Goal: Information Seeking & Learning: Learn about a topic

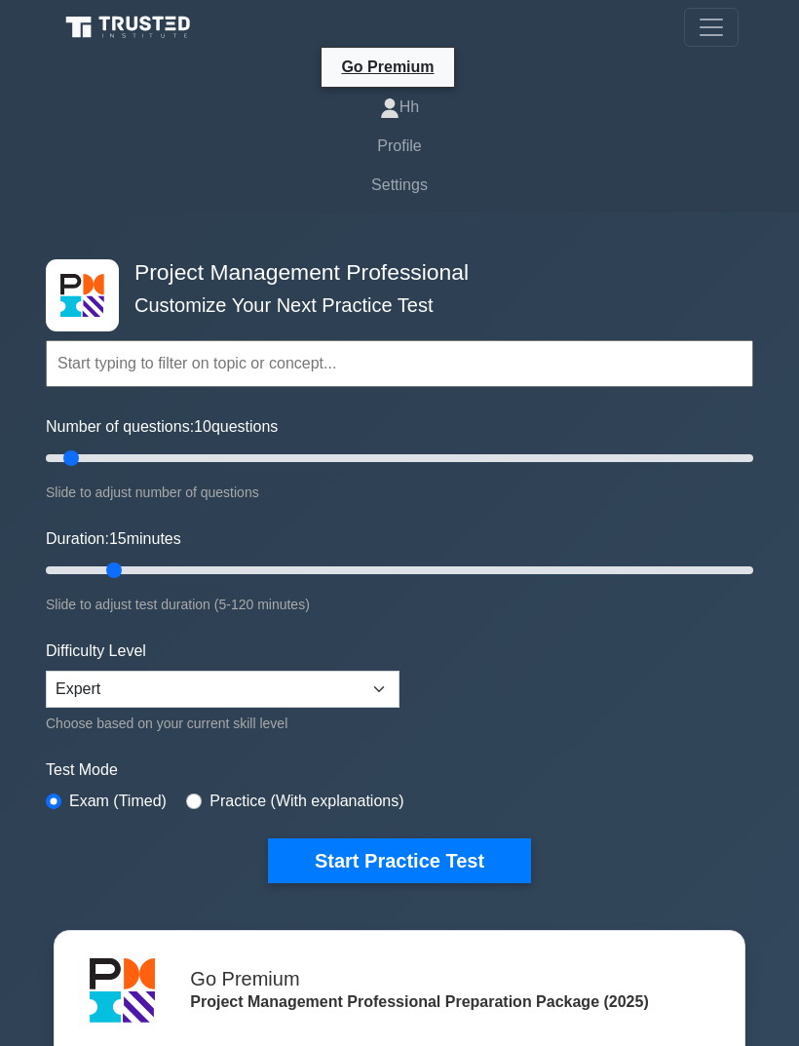
type input "15"
click at [485, 866] on button "Start Practice Test" at bounding box center [399, 860] width 263 height 45
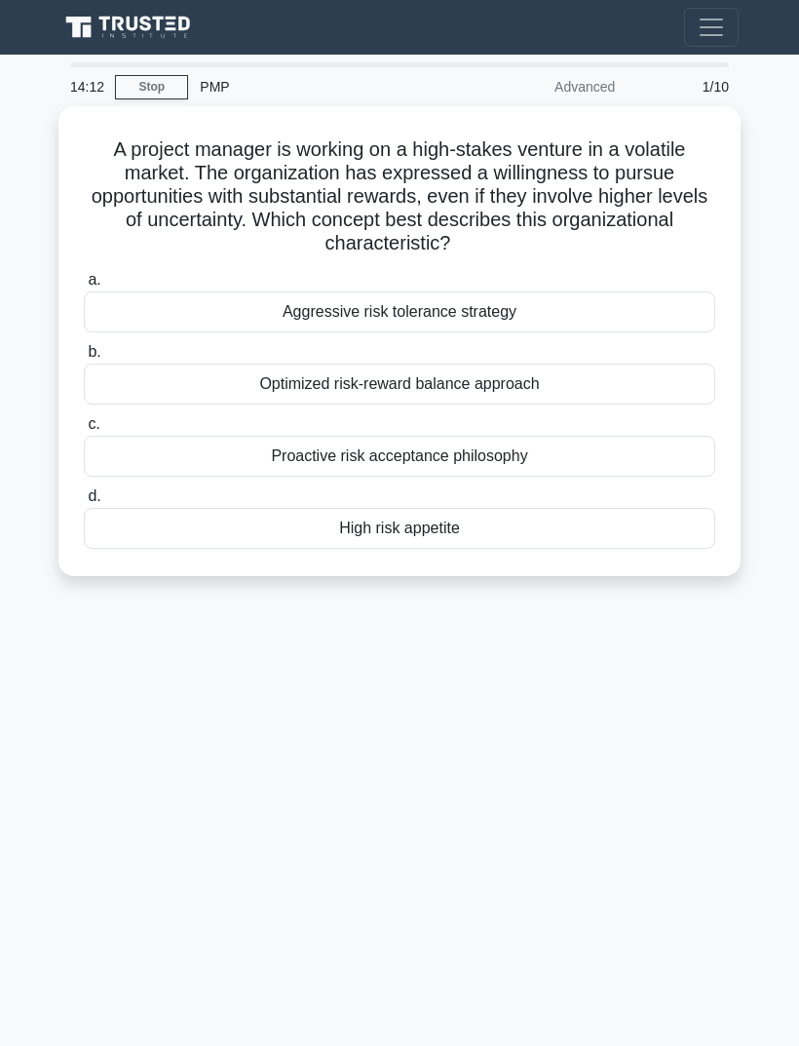
click at [576, 680] on div "14:12 Stop PMP Advanced 1/10 A project manager is working on a high-stakes vent…" at bounding box center [400, 549] width 702 height 975
click at [539, 516] on div "High risk appetite" at bounding box center [400, 528] width 632 height 41
click at [84, 503] on input "d. High risk appetite" at bounding box center [84, 496] width 0 height 13
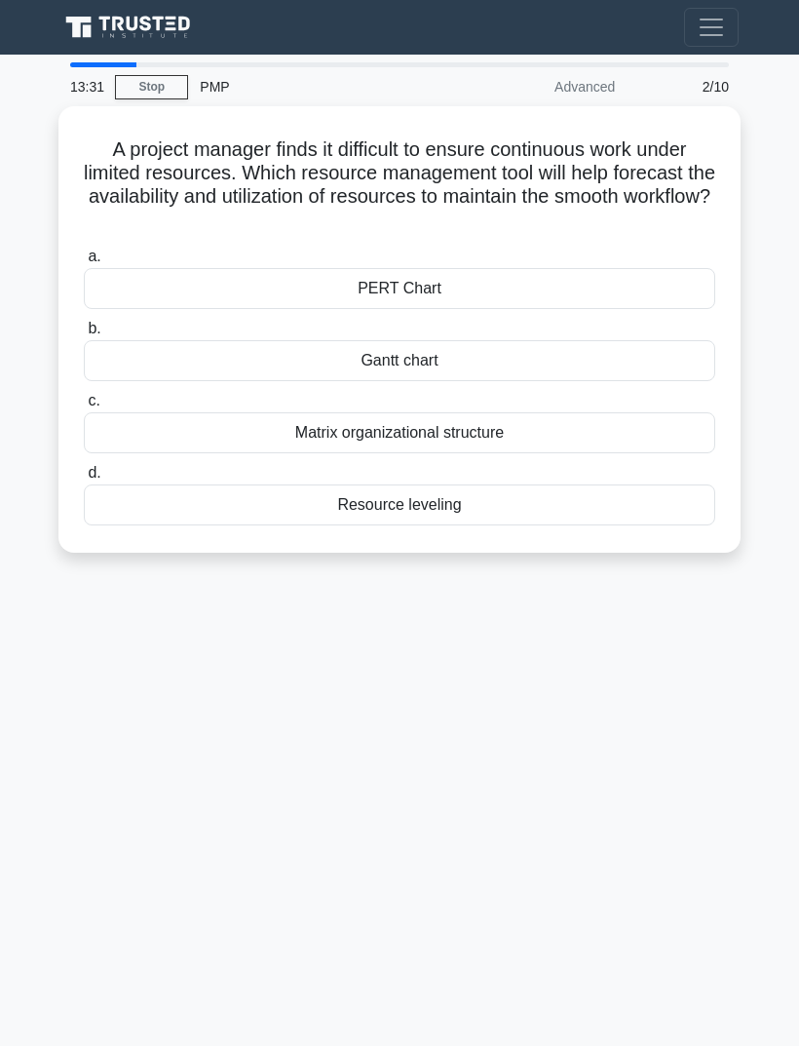
click at [772, 301] on main "13:31 Stop PMP Advanced 2/10 A project manager finds it difficult to ensure con…" at bounding box center [399, 550] width 799 height 991
click at [663, 285] on div "PERT Chart" at bounding box center [400, 288] width 632 height 41
click at [84, 263] on input "a. PERT Chart" at bounding box center [84, 257] width 0 height 13
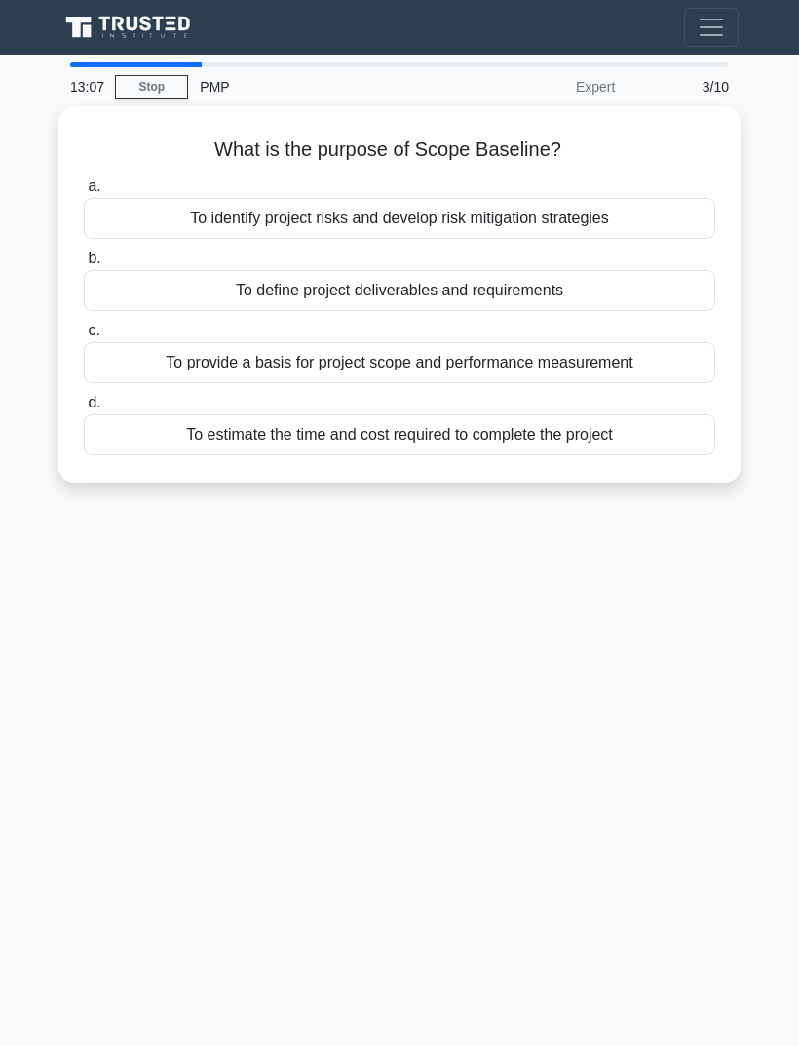
click at [625, 597] on div "13:07 Stop PMP Expert 3/10 What is the purpose of Scope Baseline? .spinner_0XTQ…" at bounding box center [400, 549] width 702 height 975
click at [577, 369] on div "To provide a basis for project scope and performance measurement" at bounding box center [400, 362] width 632 height 41
click at [84, 337] on input "c. To provide a basis for project scope and performance measurement" at bounding box center [84, 331] width 0 height 13
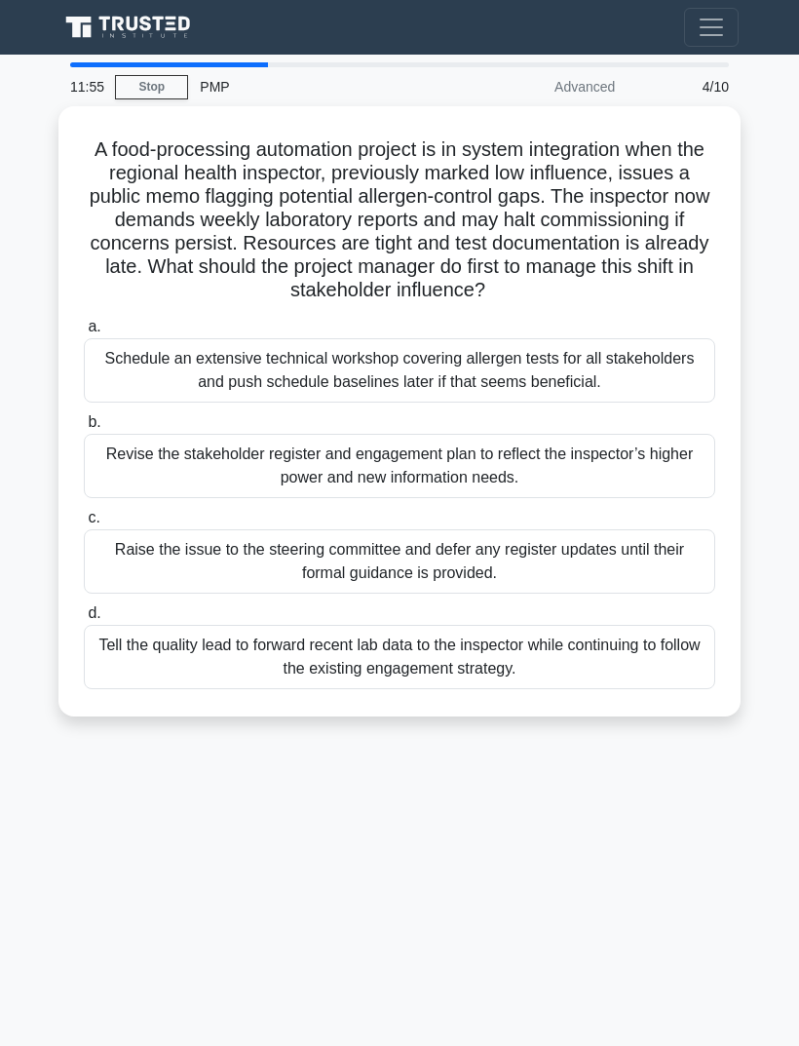
click at [778, 504] on main "11:55 Stop PMP Advanced 4/10 A food-processing automation project is in system …" at bounding box center [399, 550] width 799 height 991
click at [642, 495] on div "Revise the stakeholder register and engagement plan to reflect the inspector’s …" at bounding box center [400, 466] width 632 height 64
click at [84, 429] on input "b. Revise the stakeholder register and engagement plan to reflect the inspector…" at bounding box center [84, 422] width 0 height 13
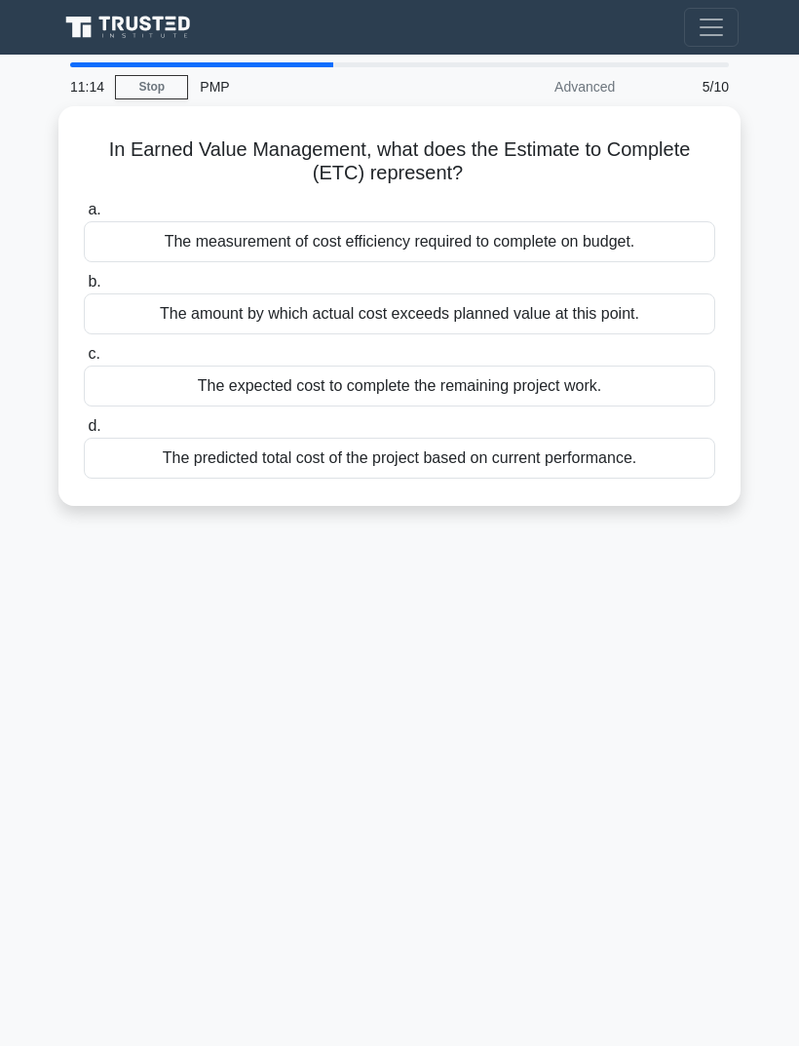
click at [652, 569] on div "11:14 Stop PMP Advanced 5/10 In Earned Value Management, what does the Estimate…" at bounding box center [400, 549] width 702 height 975
click at [679, 459] on div "The predicted total cost of the project based on current performance." at bounding box center [400, 458] width 632 height 41
click at [84, 433] on input "d. The predicted total cost of the project based on current performance." at bounding box center [84, 426] width 0 height 13
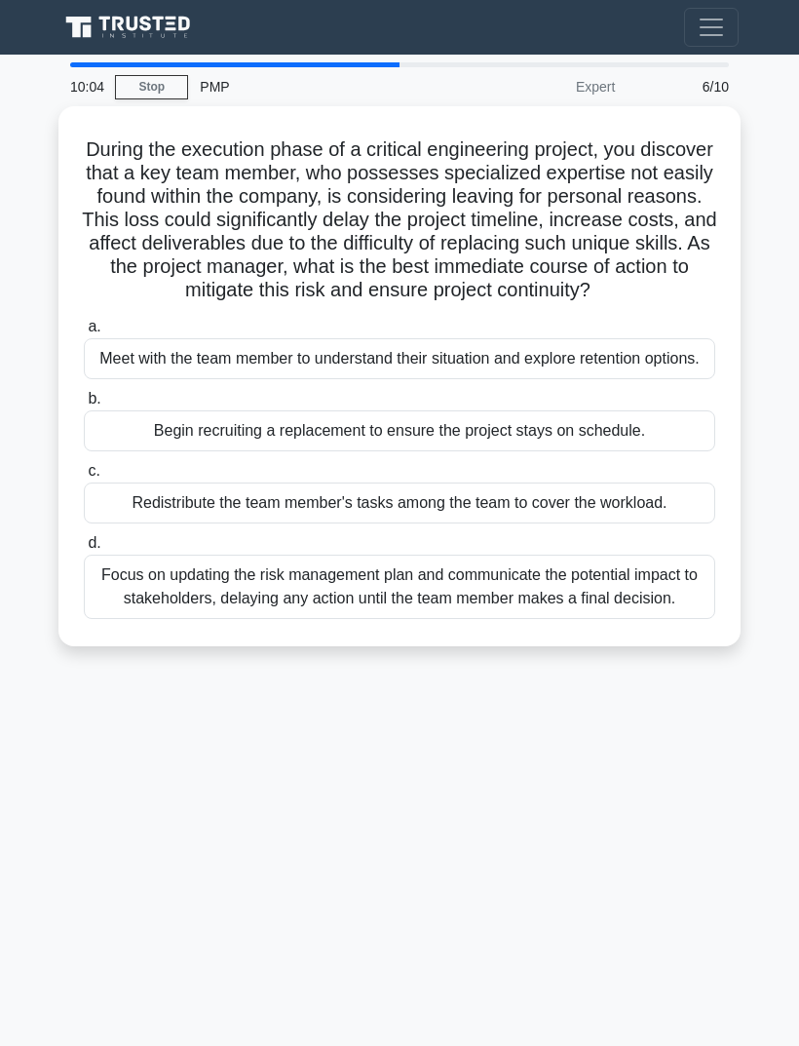
click at [439, 819] on div "10:04 Stop PMP Expert 6/10 During the execution phase of a critical engineering…" at bounding box center [400, 549] width 702 height 975
click at [440, 379] on div "Meet with the team member to understand their situation and explore retention o…" at bounding box center [400, 358] width 632 height 41
click at [84, 333] on input "a. Meet with the team member to understand their situation and explore retentio…" at bounding box center [84, 327] width 0 height 13
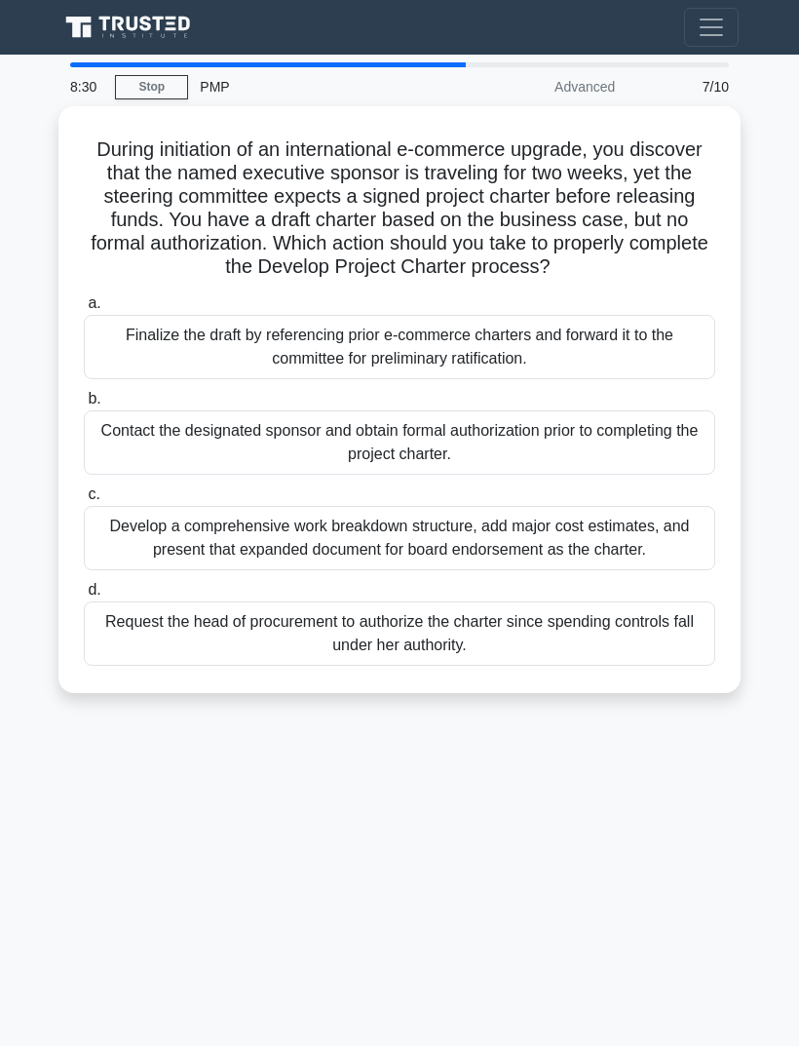
click at [606, 807] on div "8:30 Stop PMP Advanced 7/10 During initiation of an international e-commerce up…" at bounding box center [400, 549] width 702 height 975
click at [663, 364] on div "Finalize the draft by referencing prior e-commerce charters and forward it to t…" at bounding box center [400, 347] width 632 height 64
click at [84, 310] on input "a. Finalize the draft by referencing prior e-commerce charters and forward it t…" at bounding box center [84, 303] width 0 height 13
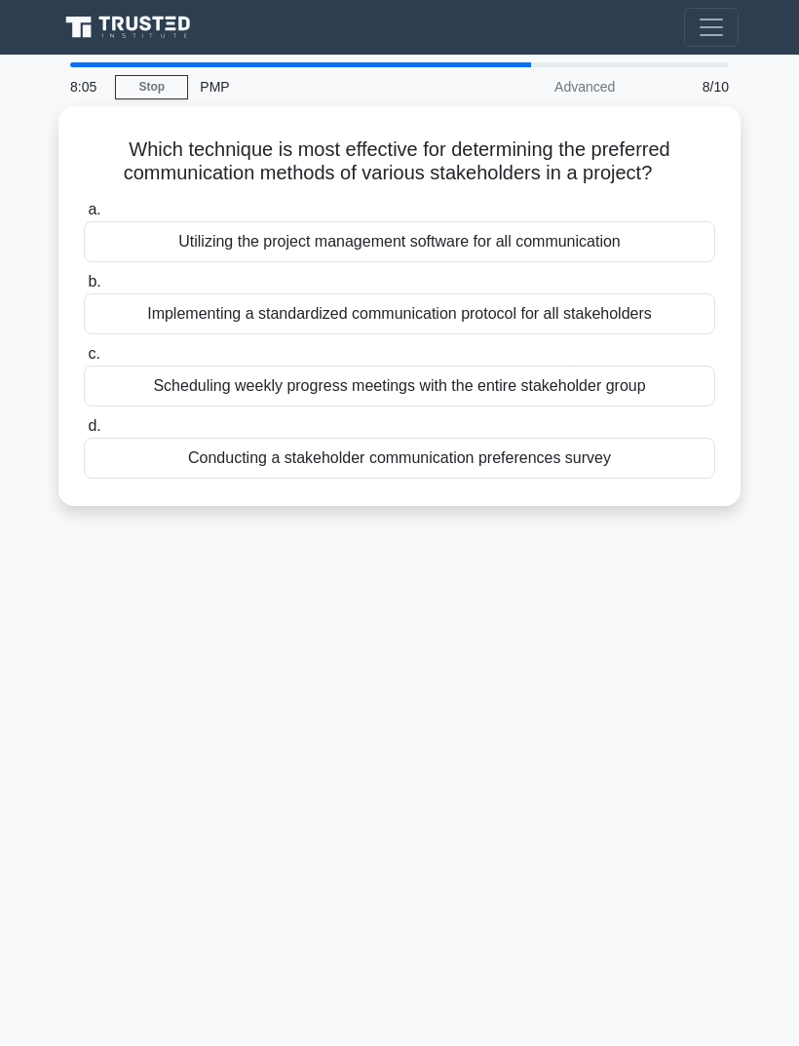
click at [172, 619] on div "8:05 Stop PMP Advanced 8/10 Which technique is most effective for determining t…" at bounding box center [400, 549] width 702 height 975
click at [28, 237] on main "7:59 Stop PMP Advanced 8/10 Which technique is most effective for determining t…" at bounding box center [399, 550] width 799 height 991
click at [87, 205] on label "a. Utilizing the project management software for all communication" at bounding box center [400, 230] width 632 height 64
click at [84, 205] on input "a. Utilizing the project management software for all communication" at bounding box center [84, 210] width 0 height 13
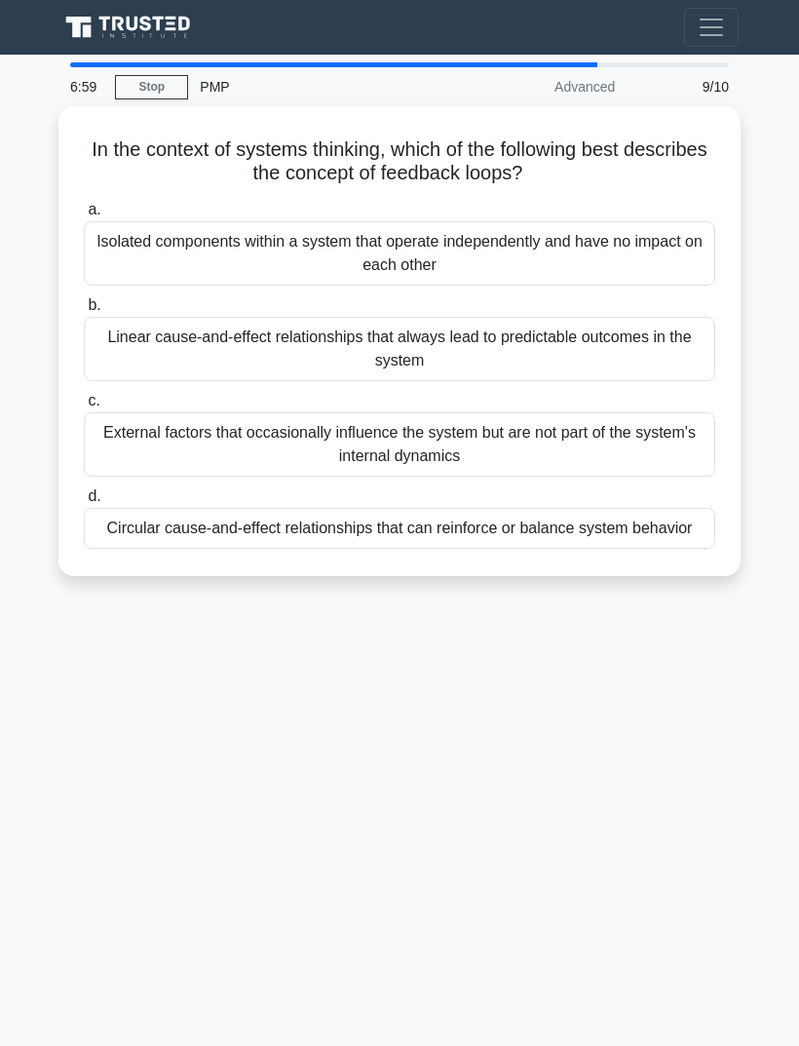
click at [579, 650] on div "6:59 Stop PMP Advanced 9/10 In the context of systems thinking, which of the fo…" at bounding box center [400, 549] width 702 height 975
click at [682, 349] on div "Linear cause-and-effect relationships that always lead to predictable outcomes …" at bounding box center [400, 349] width 632 height 64
click at [84, 312] on input "b. Linear cause-and-effect relationships that always lead to predictable outcom…" at bounding box center [84, 305] width 0 height 13
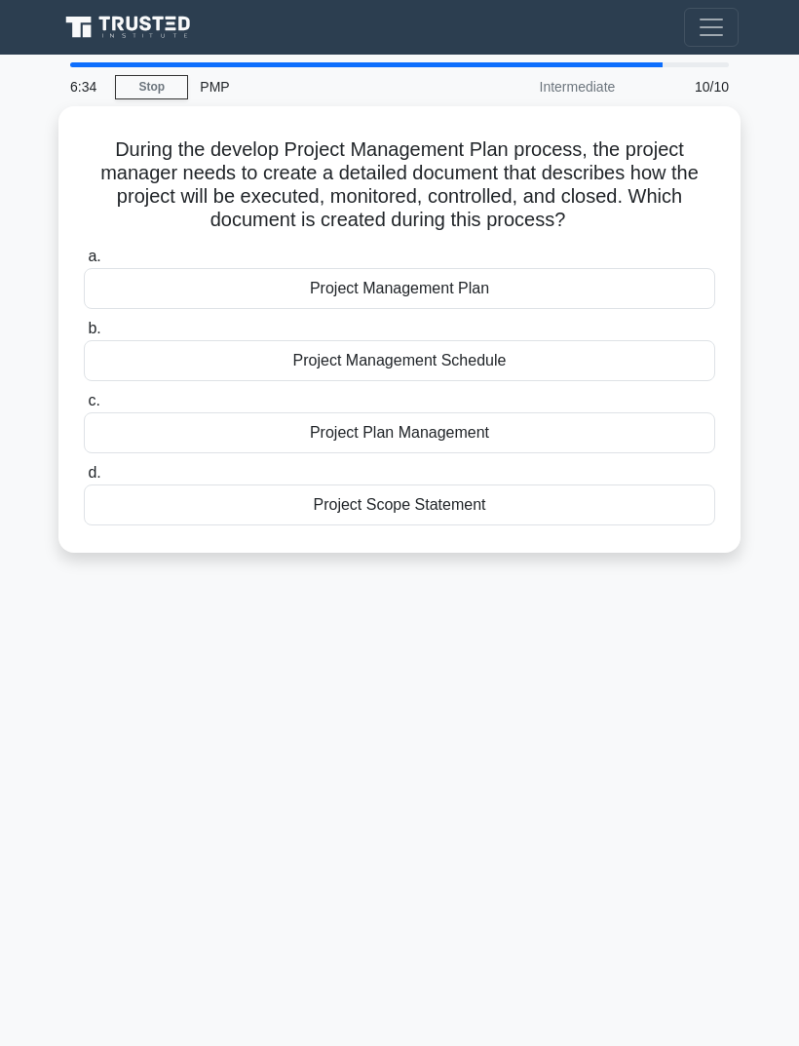
click at [659, 444] on div "Project Plan Management" at bounding box center [400, 432] width 632 height 41
click at [84, 408] on input "c. Project Plan Management" at bounding box center [84, 401] width 0 height 13
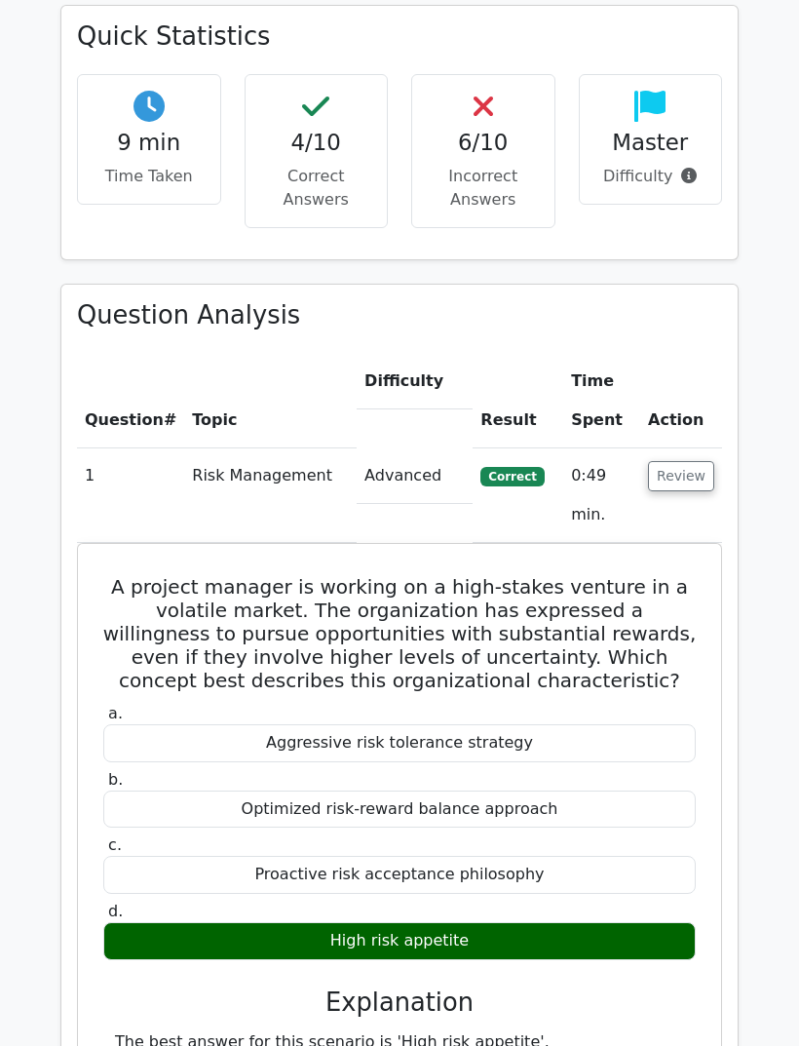
scroll to position [1380, 0]
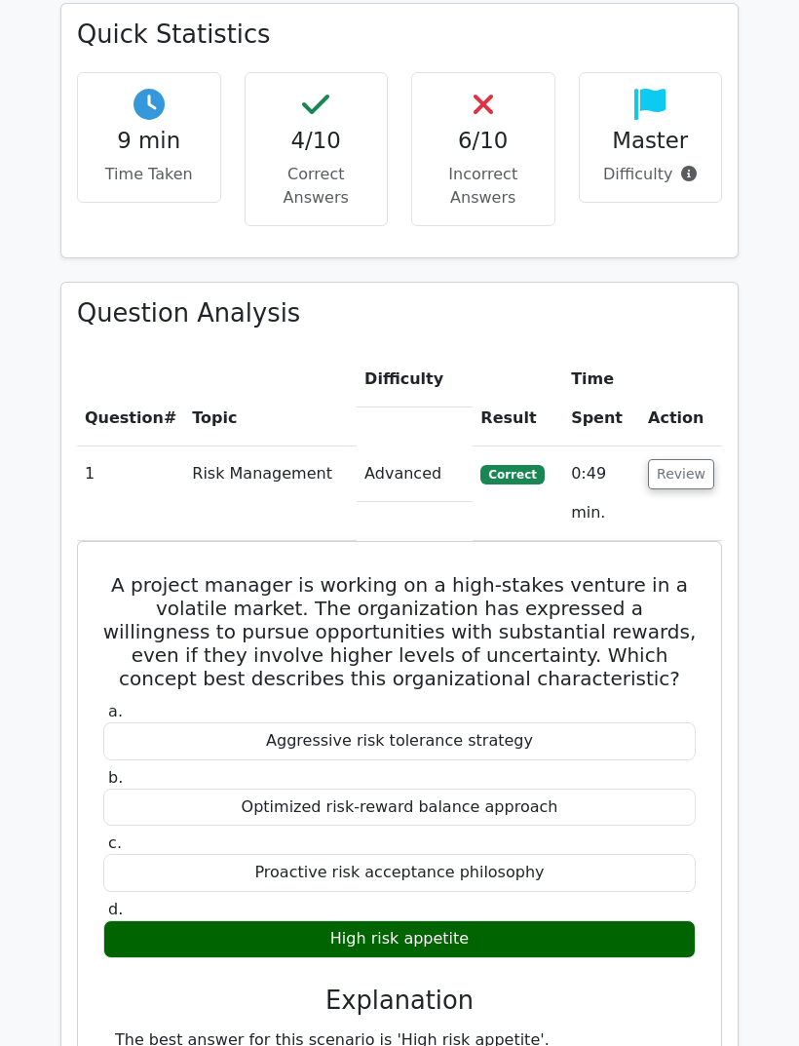
click at [709, 459] on button "Review" at bounding box center [681, 474] width 66 height 30
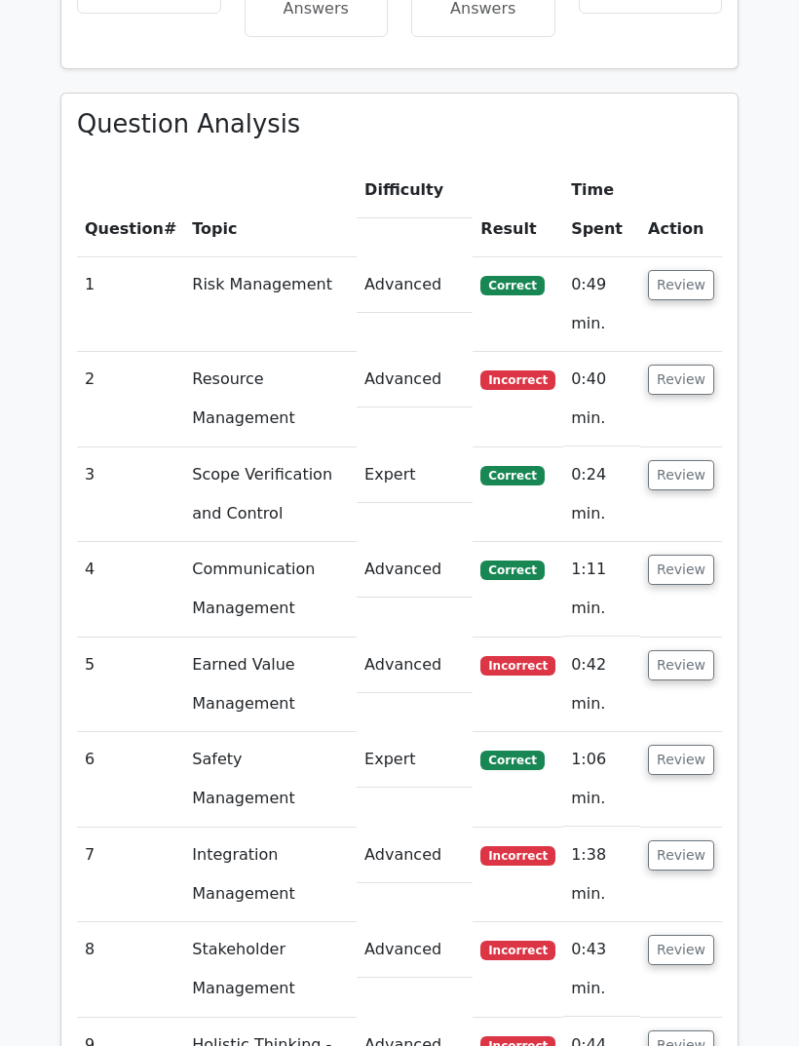
scroll to position [1570, 0]
click at [686, 365] on button "Review" at bounding box center [681, 380] width 66 height 30
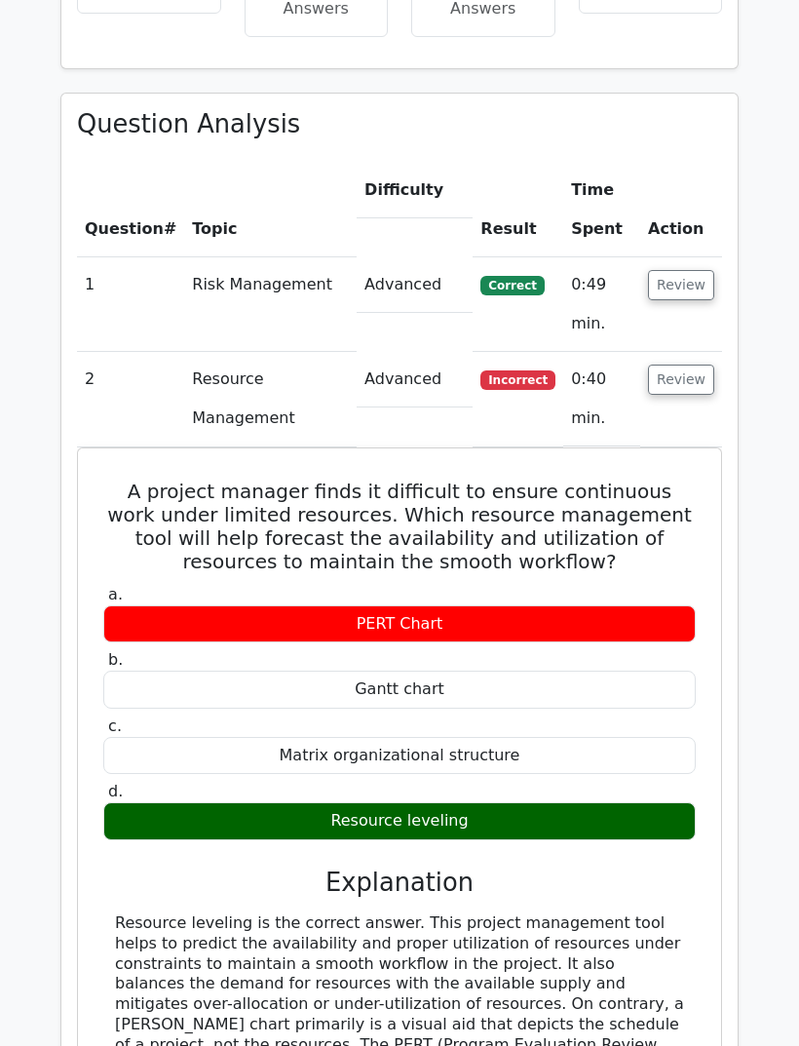
click at [124, 480] on h5 "A project manager finds it difficult to ensure continuous work under limited re…" at bounding box center [399, 527] width 597 height 94
copy div "A project manager finds it difficult to ensure continuous work under limited re…"
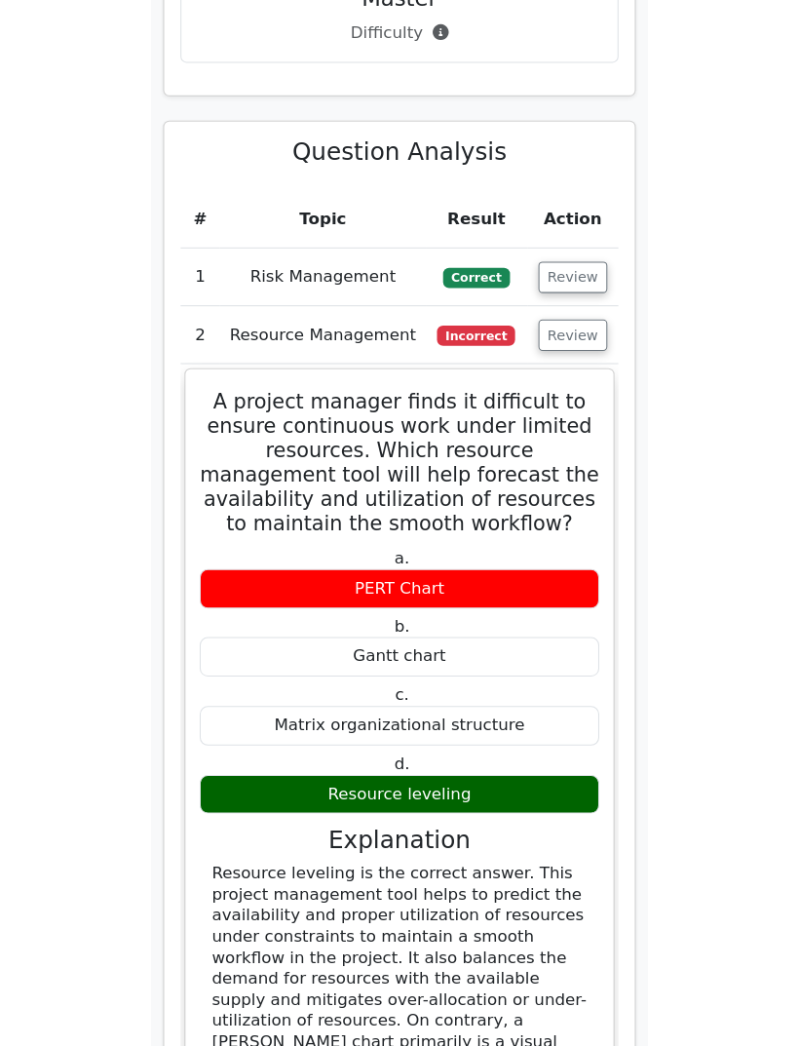
scroll to position [1567, 0]
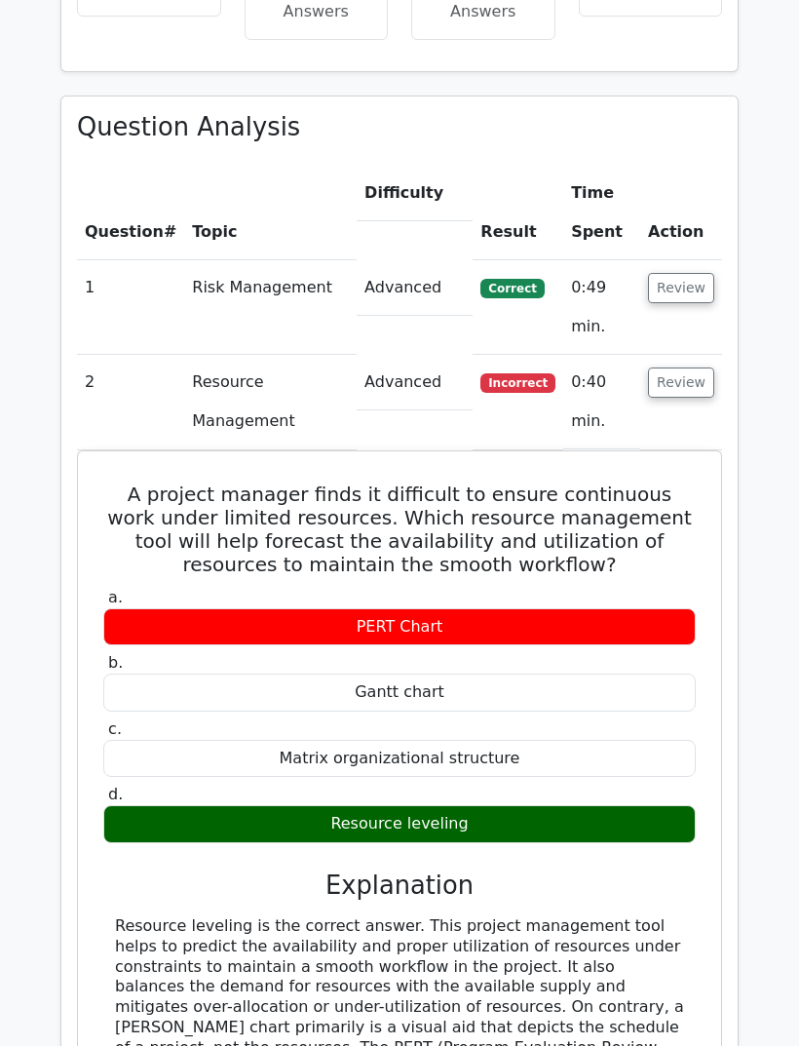
click at [696, 368] on button "Review" at bounding box center [681, 383] width 66 height 30
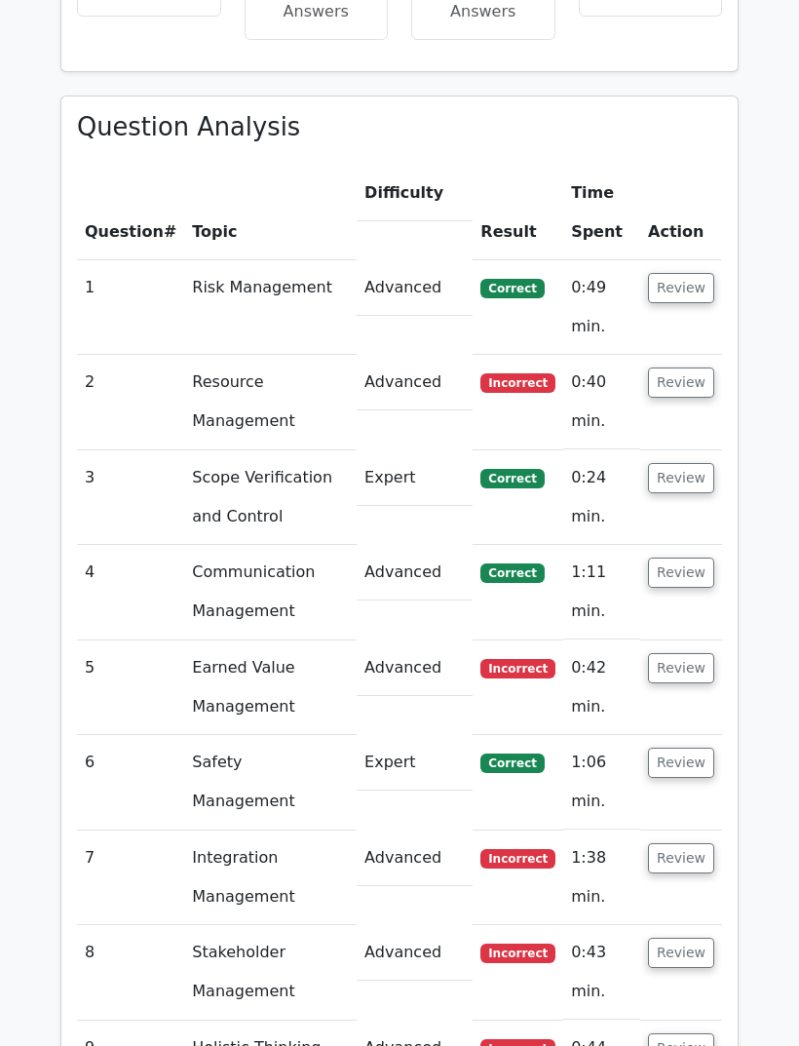
click at [687, 653] on button "Review" at bounding box center [681, 668] width 66 height 30
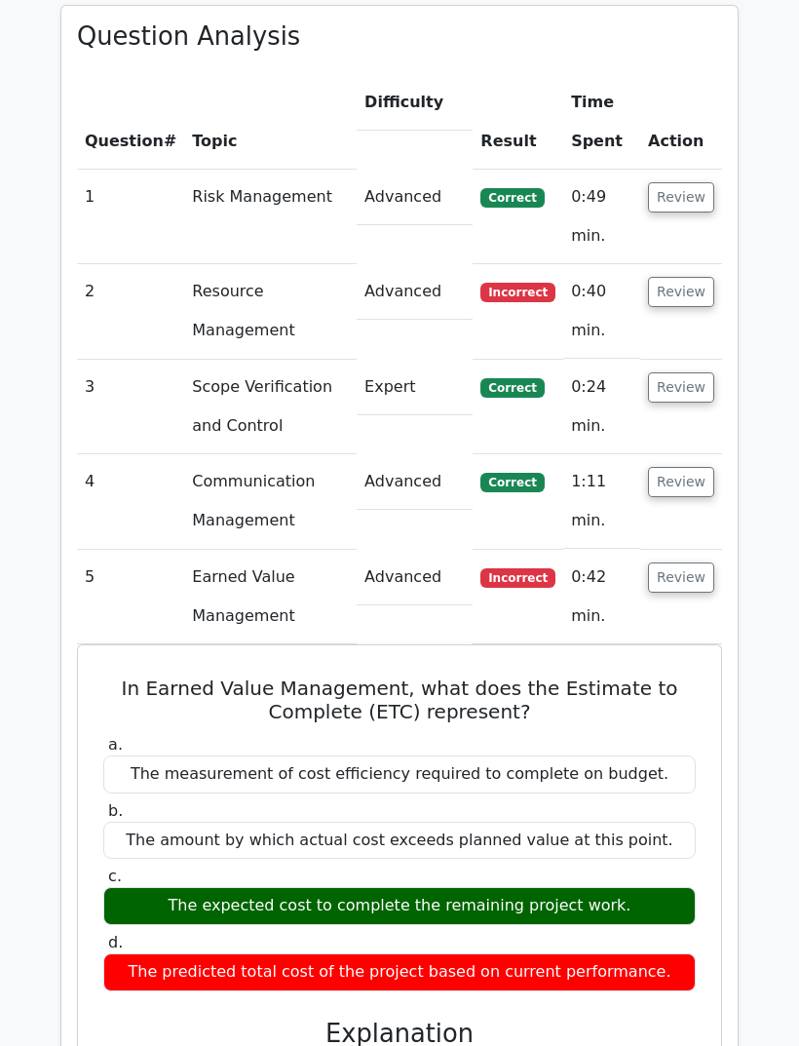
scroll to position [1657, 0]
click at [694, 563] on button "Review" at bounding box center [681, 578] width 66 height 30
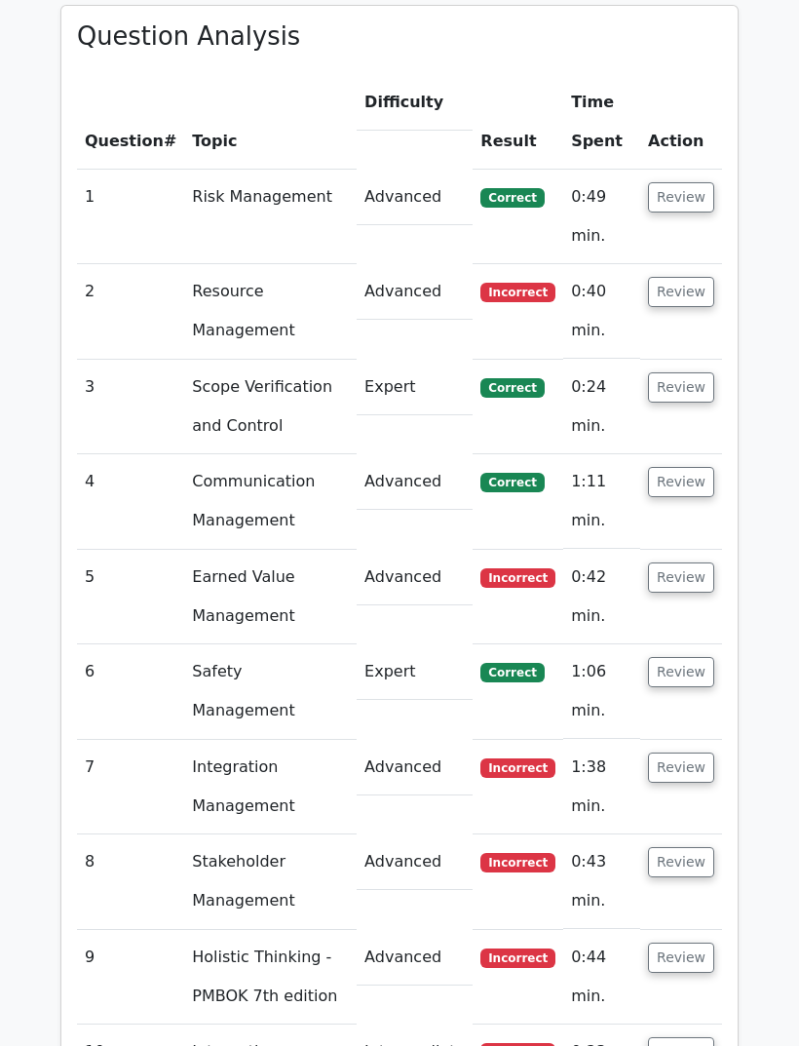
click at [688, 753] on button "Review" at bounding box center [681, 768] width 66 height 30
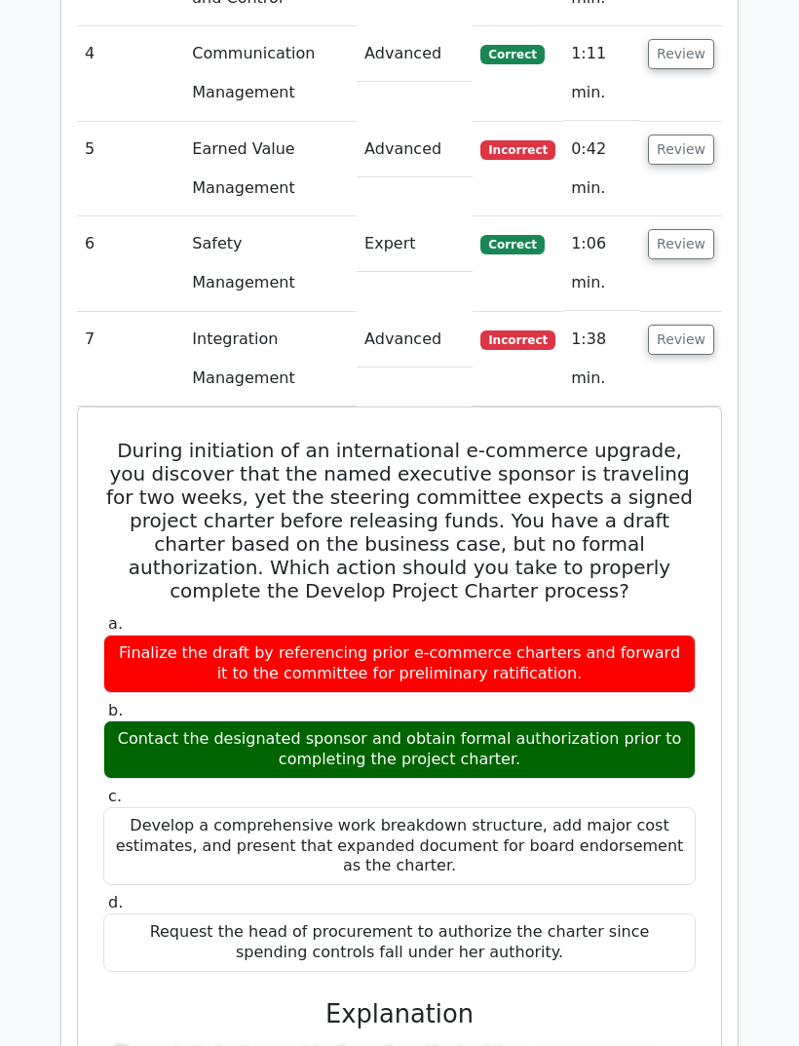
scroll to position [2096, 0]
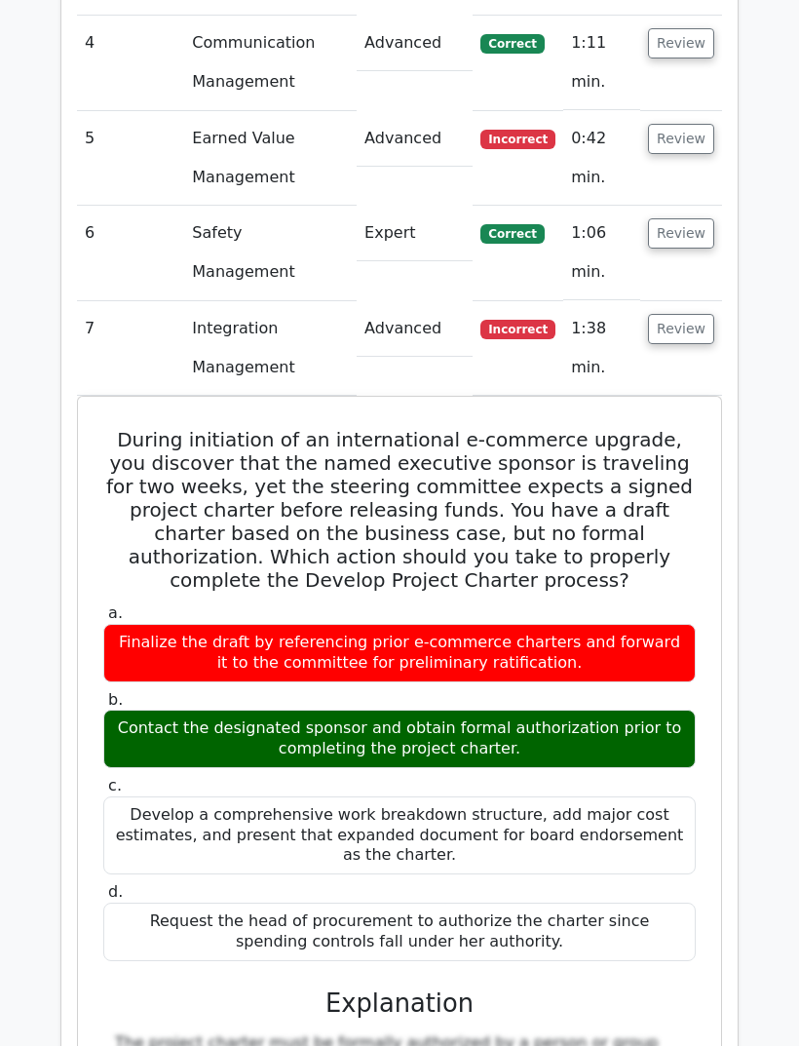
click at [214, 301] on td "Integration Management" at bounding box center [270, 348] width 173 height 95
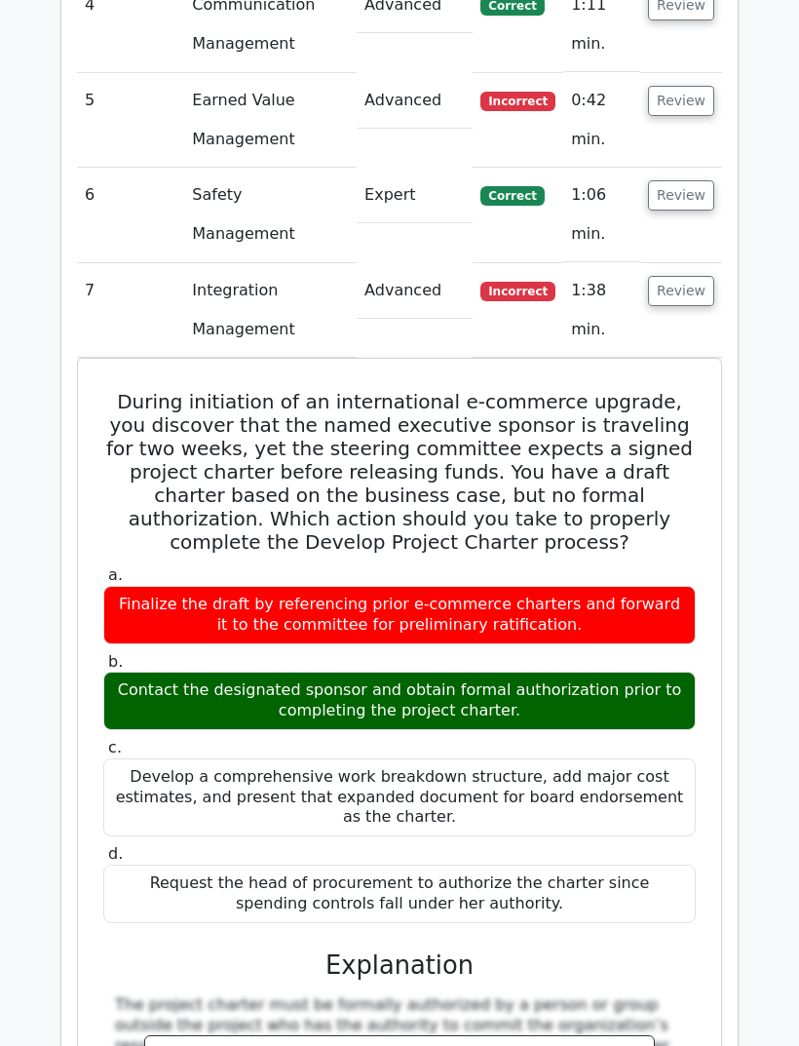
copy div "During initiation of an international e-commerce upgrade, you discover that the…"
